Goal: Information Seeking & Learning: Learn about a topic

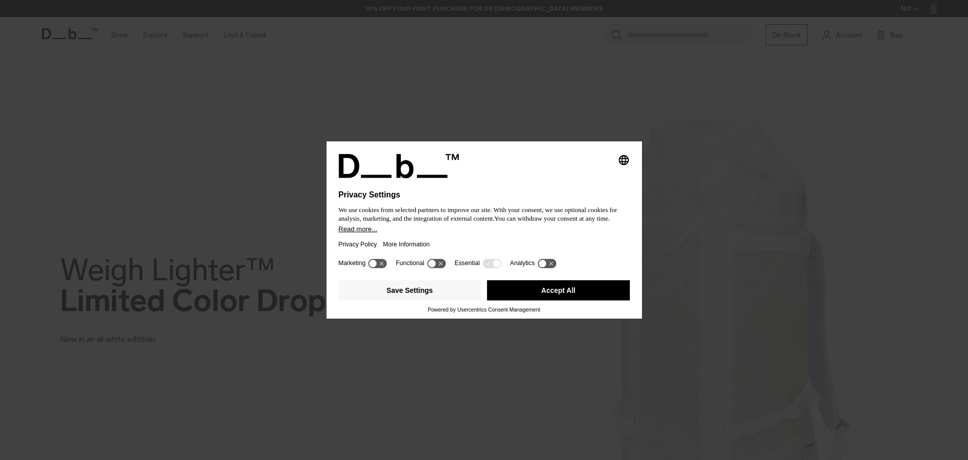
click at [530, 290] on button "Accept All" at bounding box center [558, 290] width 143 height 20
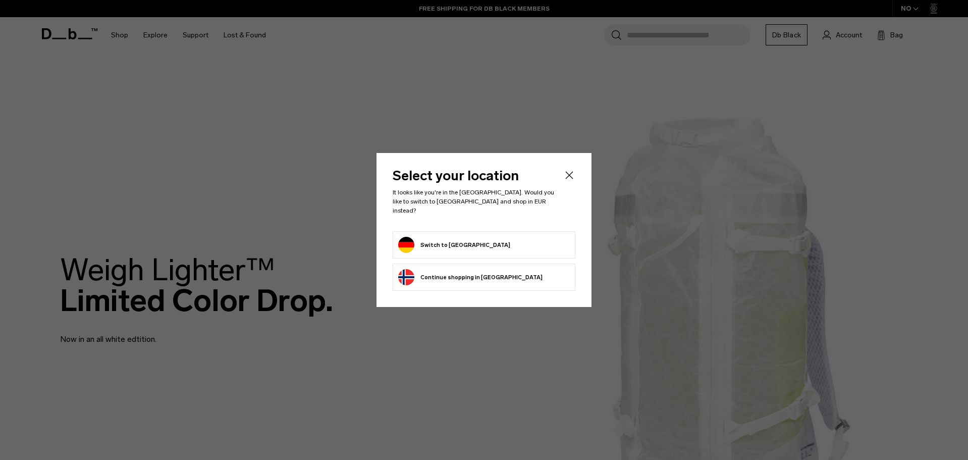
click at [566, 179] on icon "Close" at bounding box center [569, 175] width 12 height 12
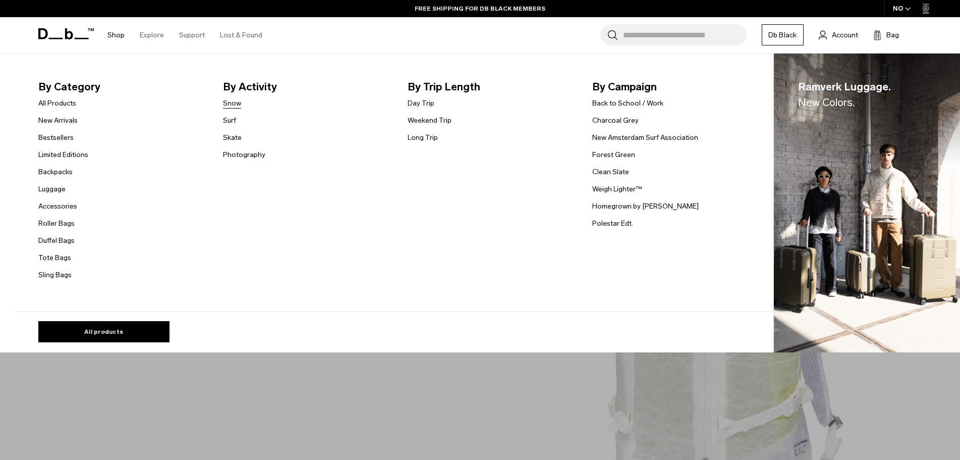
click at [237, 99] on link "Snow" at bounding box center [232, 103] width 18 height 11
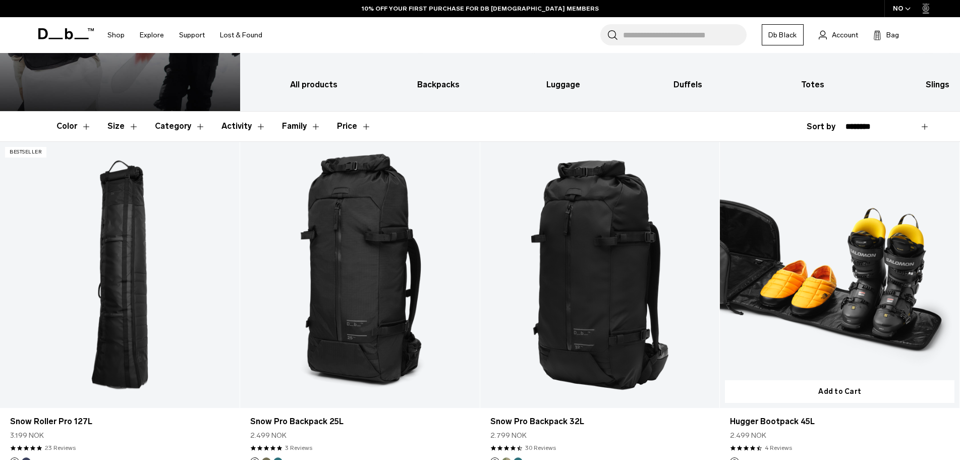
click at [773, 284] on link "Hugger Bootpack 45L" at bounding box center [840, 275] width 240 height 266
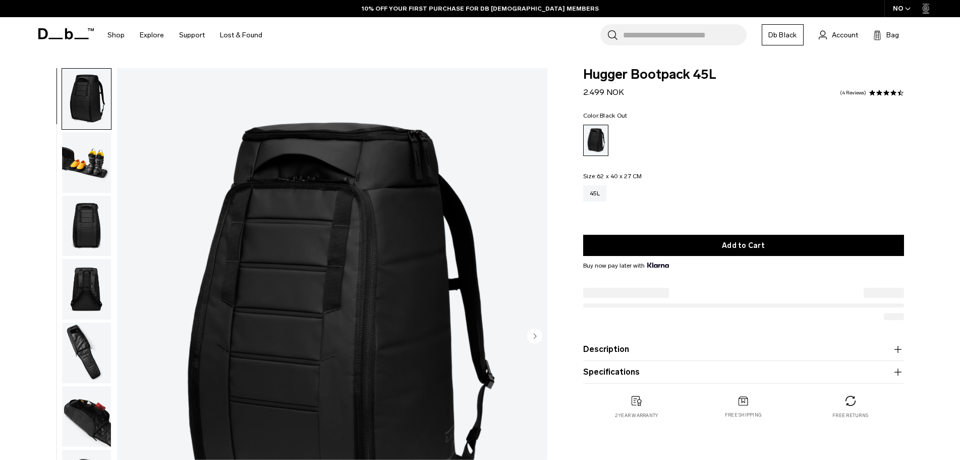
click at [78, 171] on img "button" at bounding box center [86, 162] width 49 height 61
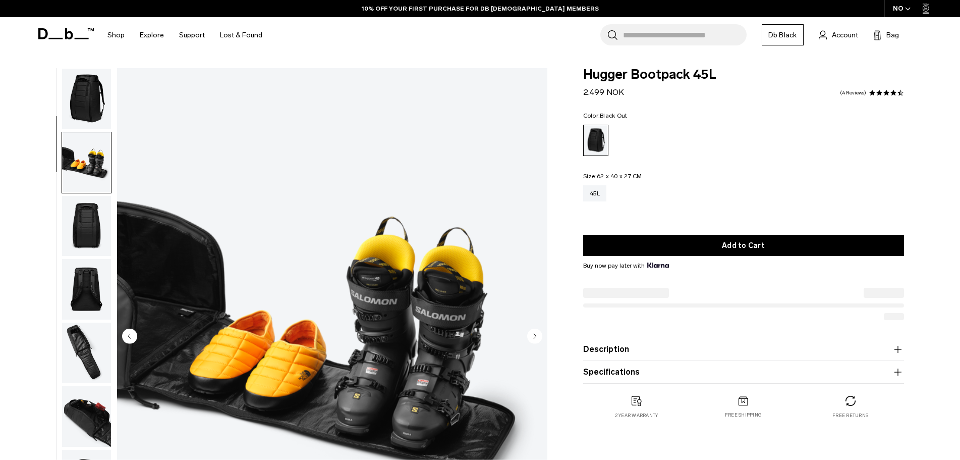
scroll to position [64, 0]
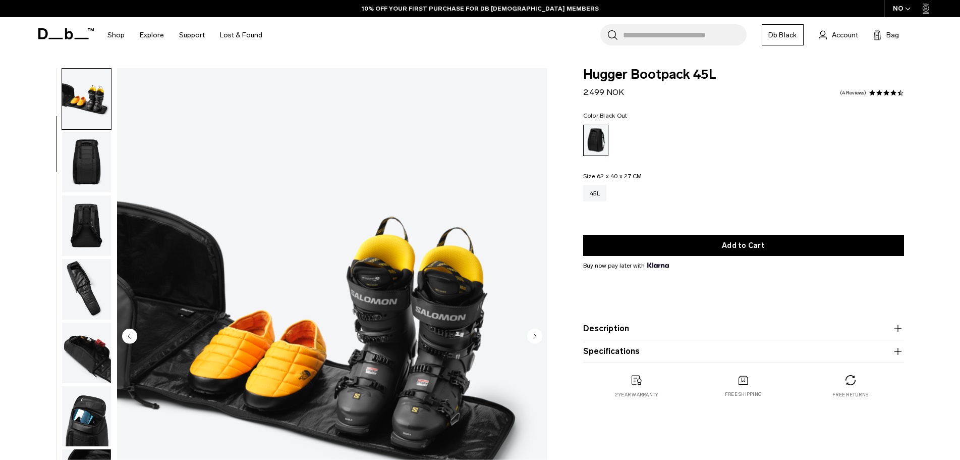
click at [80, 150] on img "button" at bounding box center [86, 162] width 49 height 61
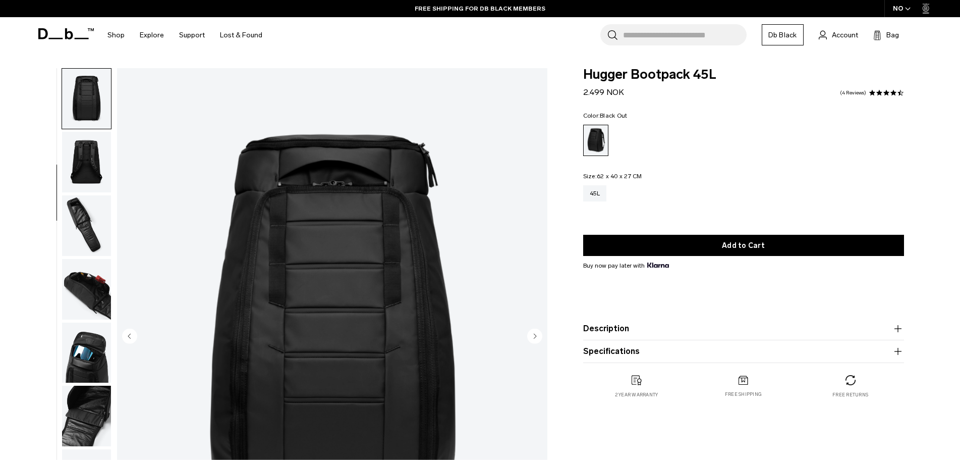
click at [80, 150] on img "button" at bounding box center [86, 162] width 49 height 61
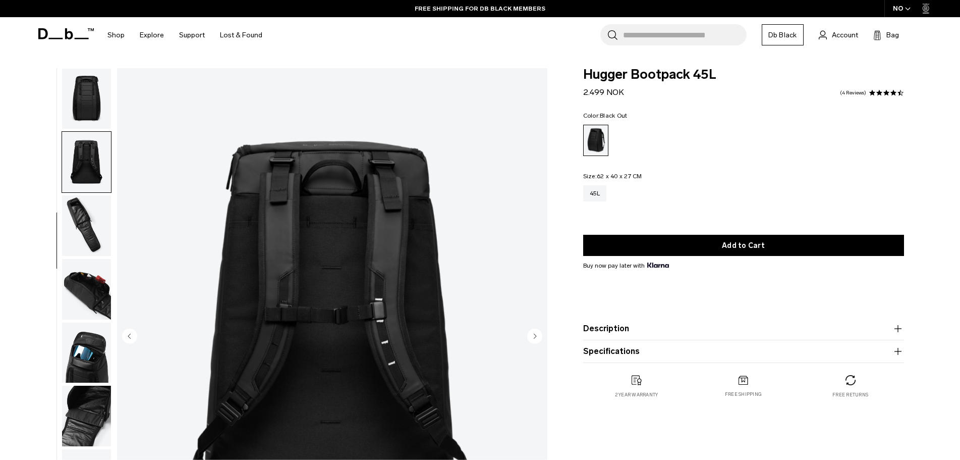
scroll to position [159, 0]
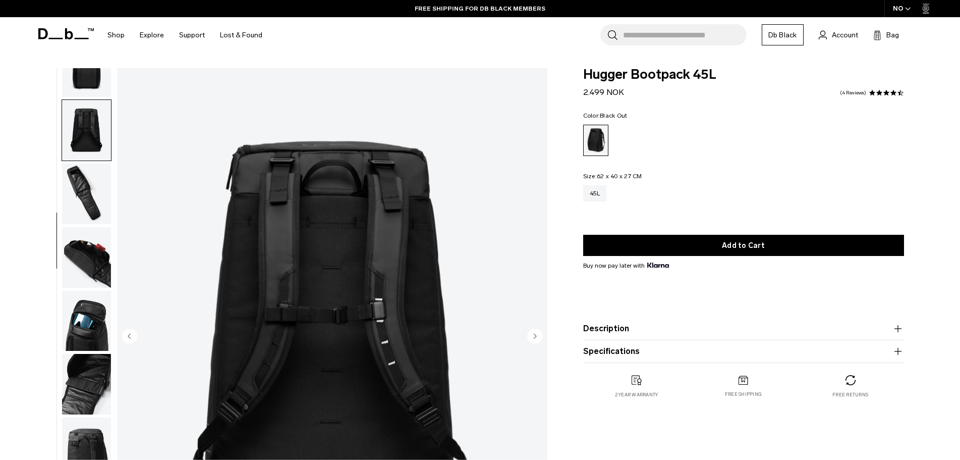
click at [84, 166] on img "button" at bounding box center [86, 193] width 49 height 61
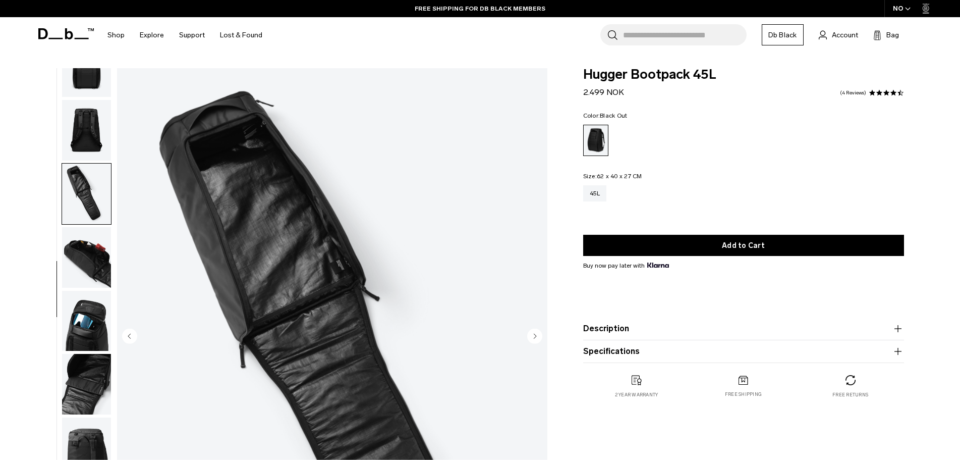
click at [85, 243] on img "button" at bounding box center [86, 257] width 49 height 61
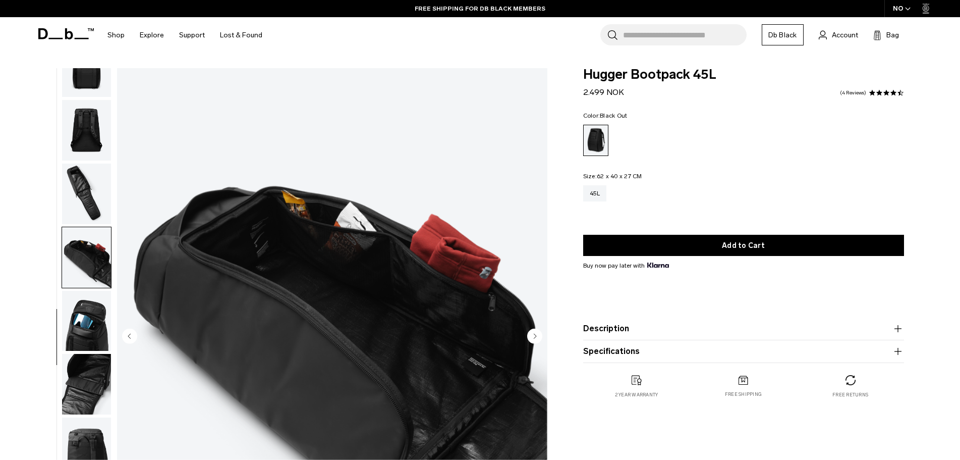
click at [99, 314] on img "button" at bounding box center [86, 321] width 49 height 61
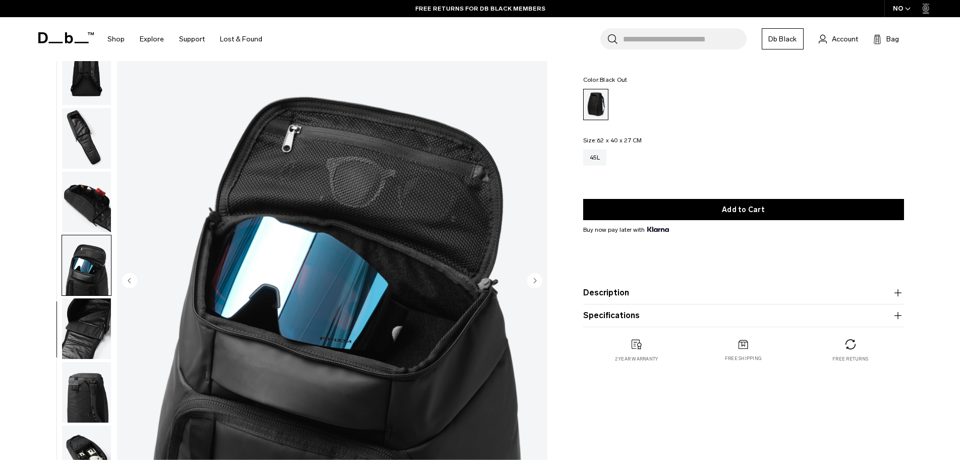
scroll to position [73, 0]
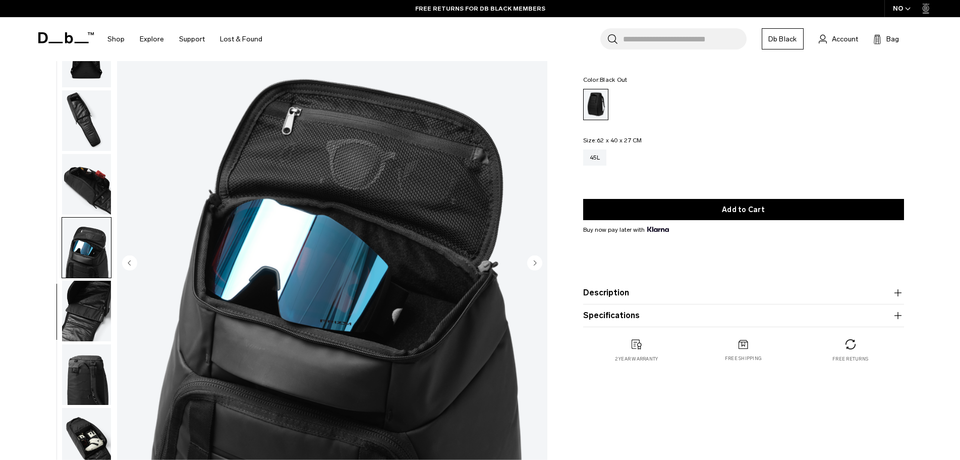
click at [88, 299] on img "button" at bounding box center [86, 311] width 49 height 61
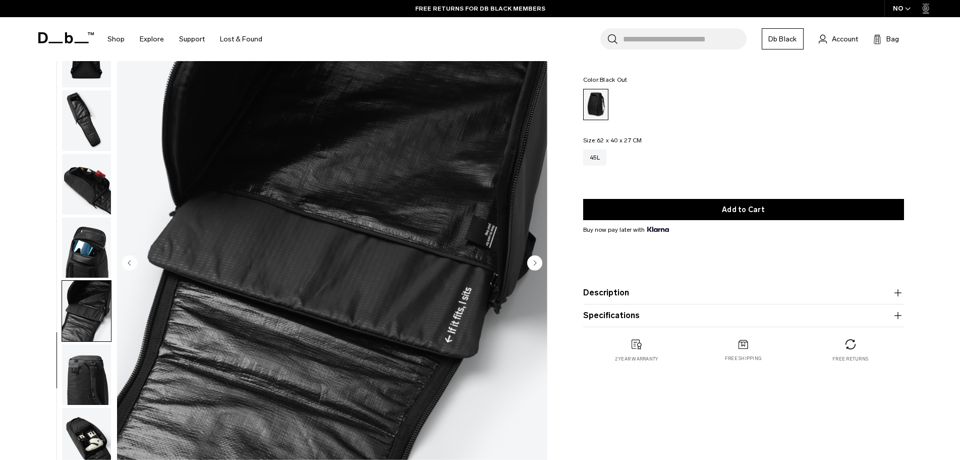
click at [96, 352] on img "button" at bounding box center [86, 374] width 49 height 61
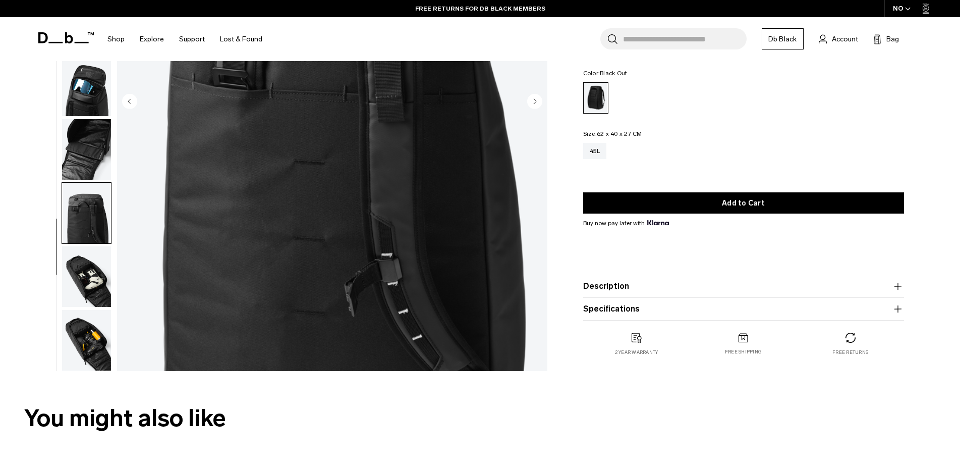
scroll to position [235, 0]
click at [93, 284] on img "button" at bounding box center [86, 276] width 49 height 61
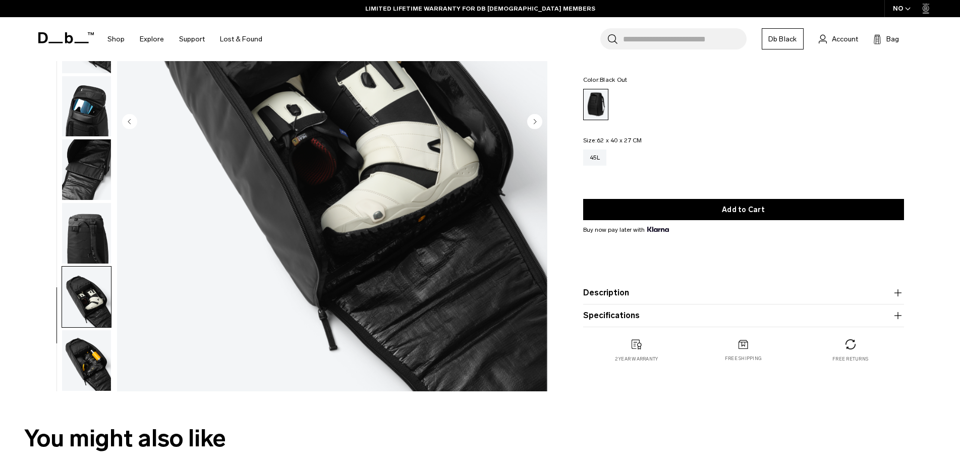
scroll to position [217, 0]
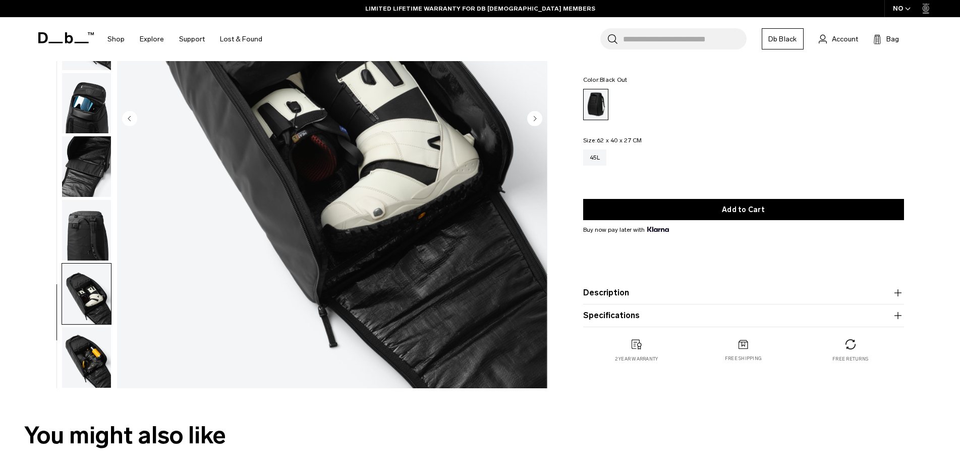
click at [78, 353] on img "button" at bounding box center [86, 357] width 49 height 61
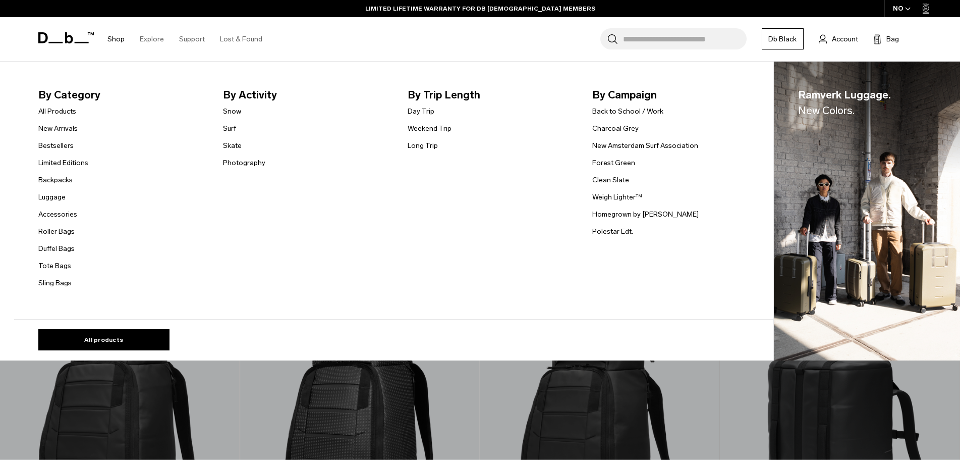
scroll to position [394, 0]
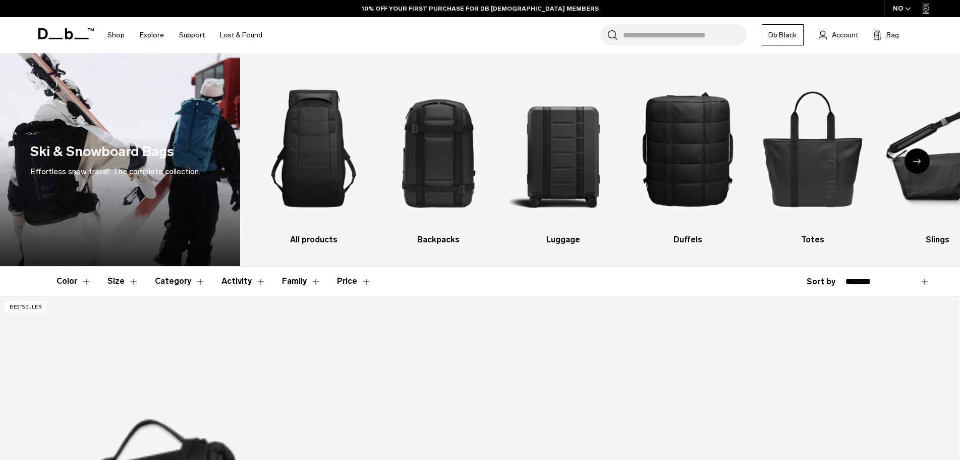
scroll to position [155, 0]
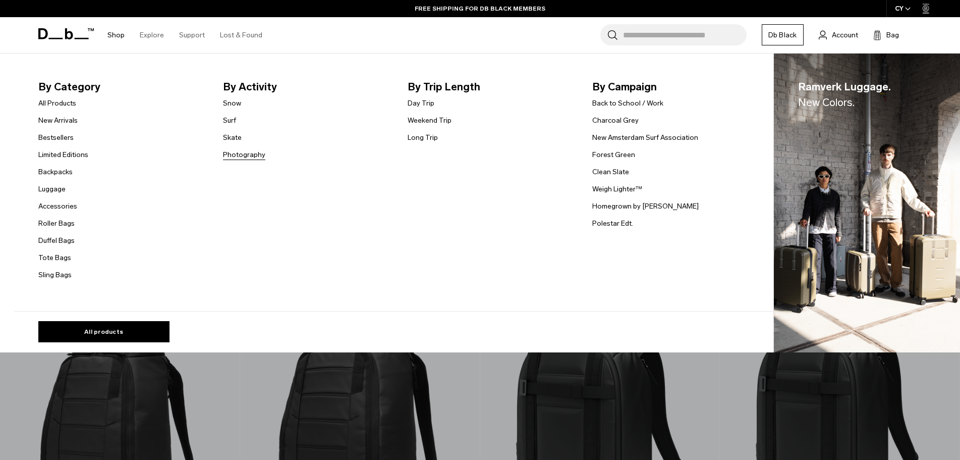
click at [234, 158] on link "Photography" at bounding box center [244, 154] width 42 height 11
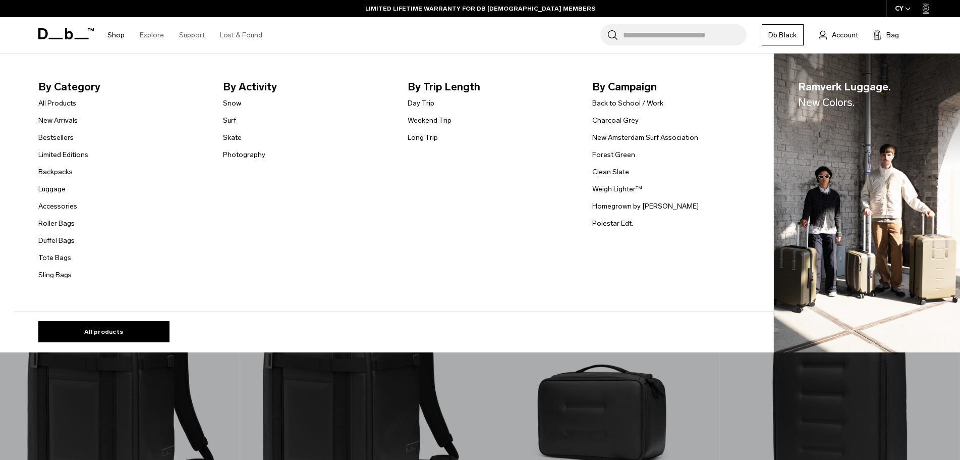
scroll to position [8, 0]
